Goal: Find specific page/section: Find specific page/section

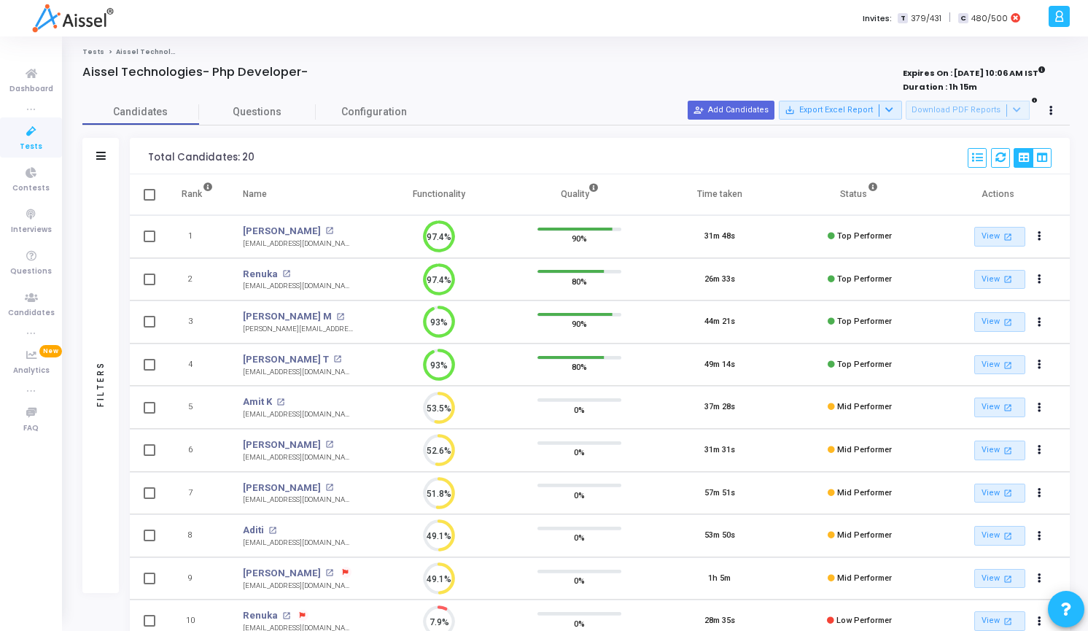
click at [31, 136] on icon at bounding box center [31, 131] width 31 height 18
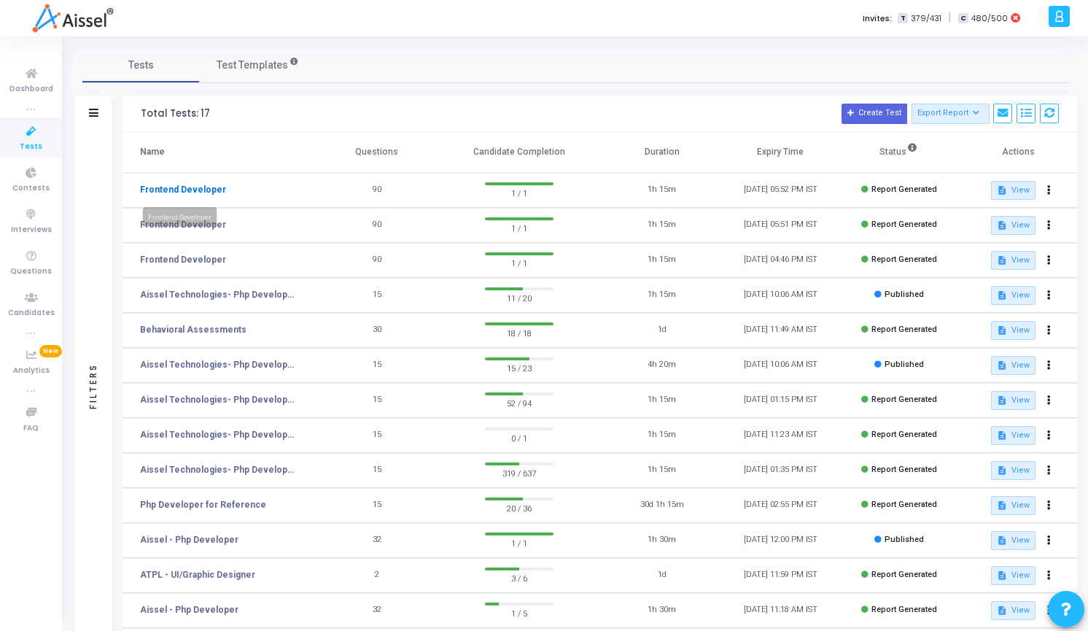
click at [203, 193] on link "Frontend Developer" at bounding box center [183, 189] width 86 height 13
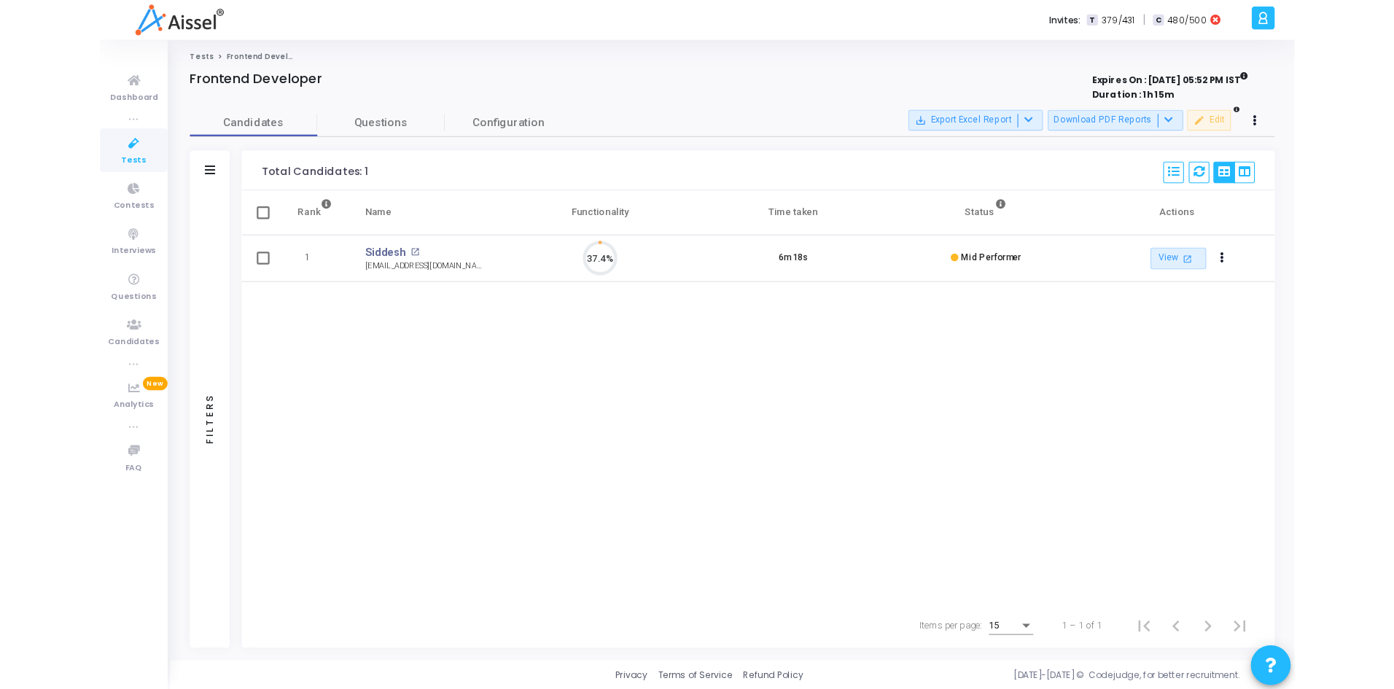
scroll to position [31, 37]
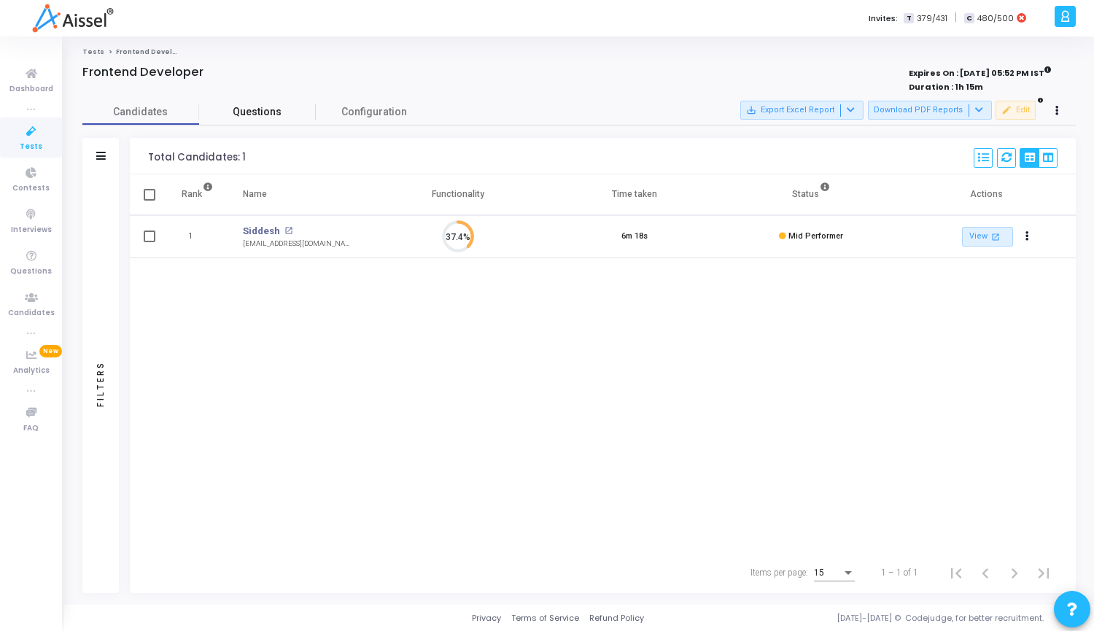
click at [262, 113] on span "Questions" at bounding box center [257, 111] width 117 height 15
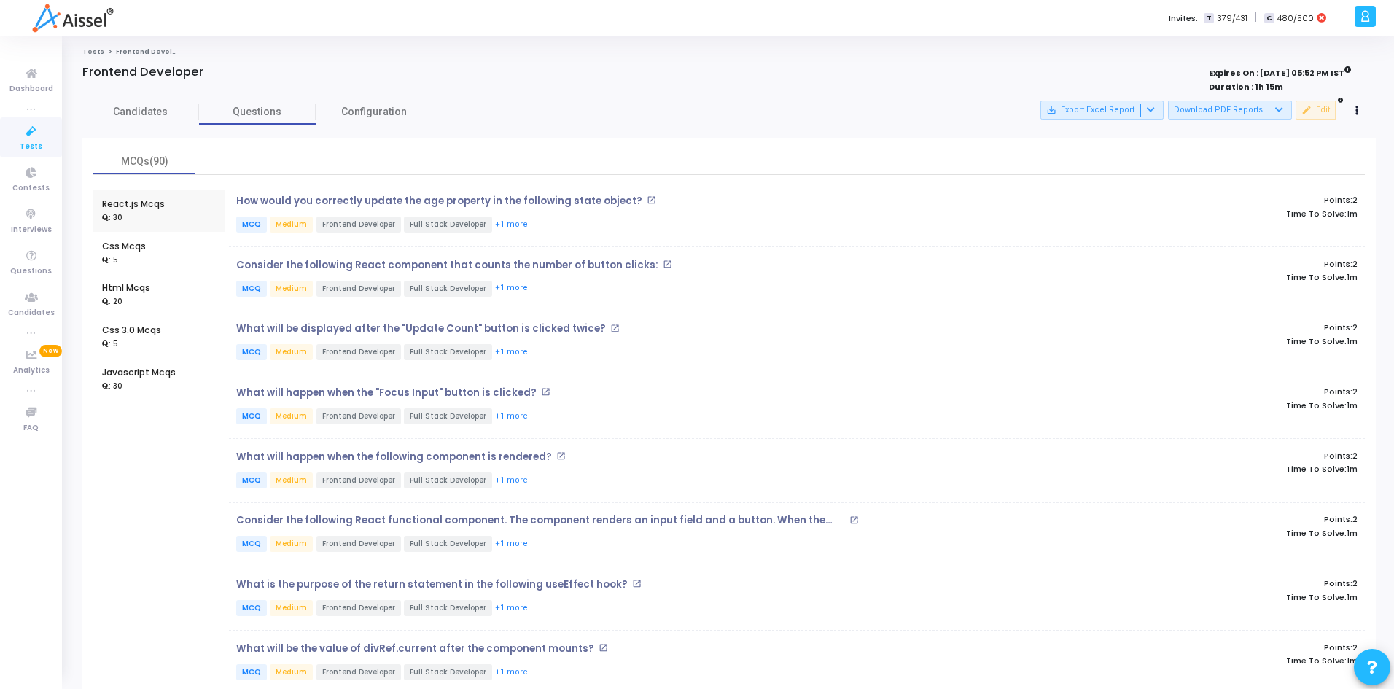
click at [20, 140] on icon at bounding box center [31, 131] width 31 height 18
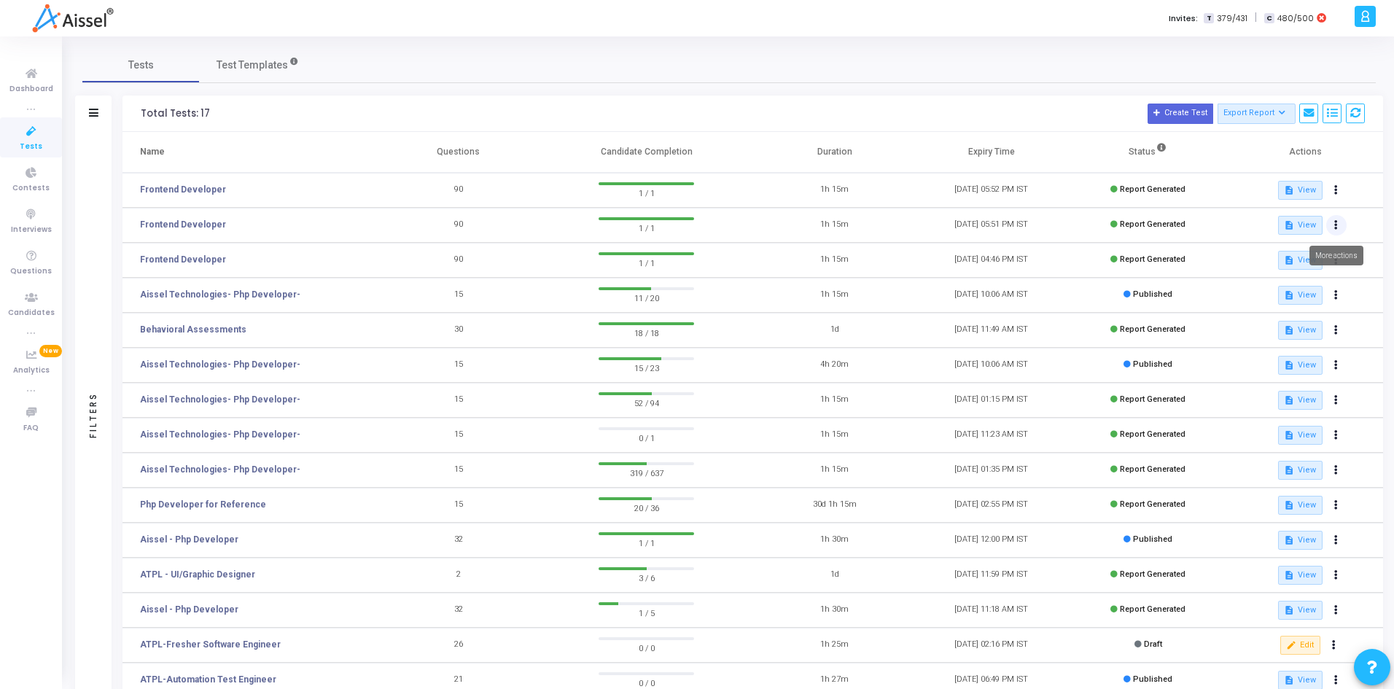
click at [1087, 219] on button at bounding box center [1336, 225] width 20 height 20
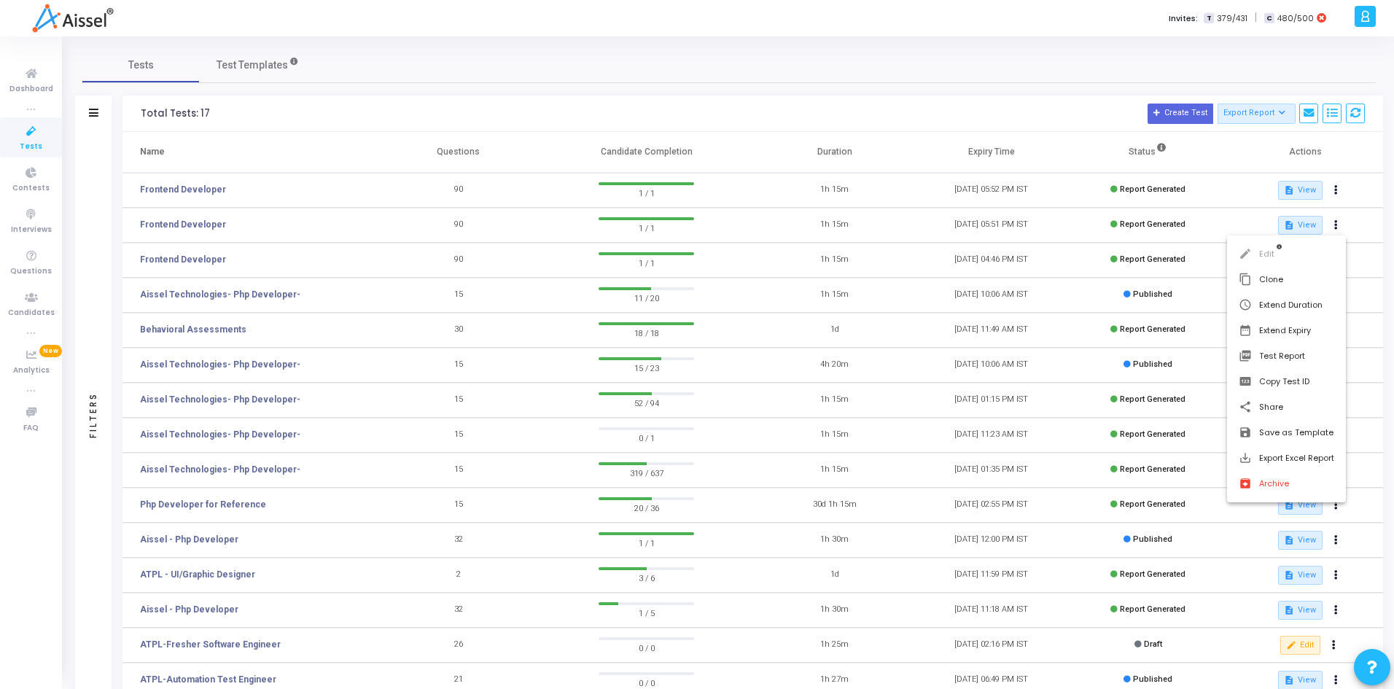
click at [1032, 109] on div at bounding box center [697, 344] width 1394 height 689
